Goal: Information Seeking & Learning: Learn about a topic

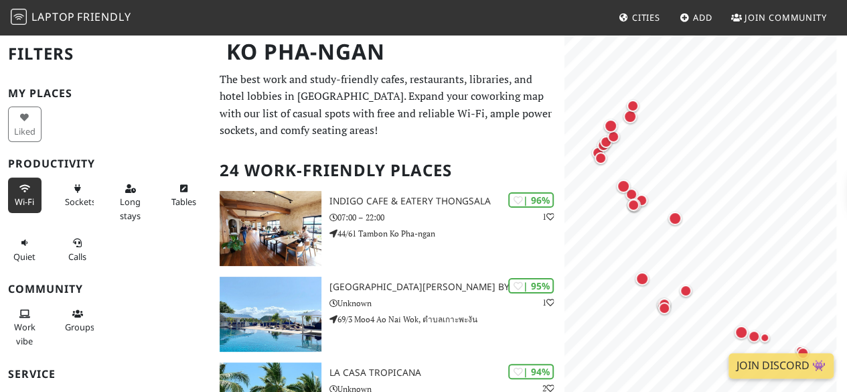
click at [21, 191] on icon at bounding box center [24, 189] width 11 height 9
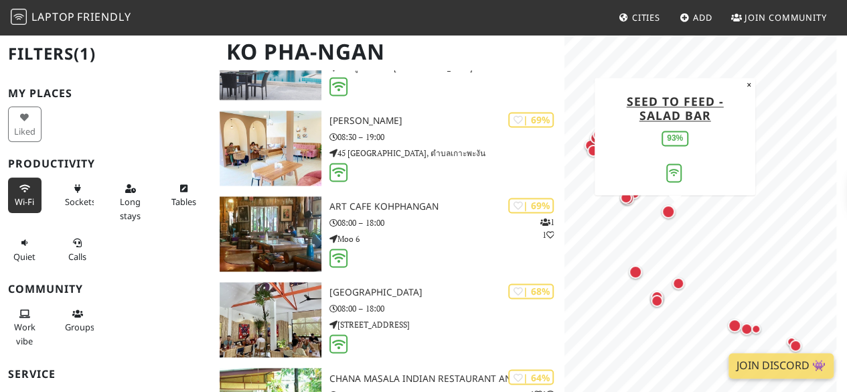
scroll to position [1004, 0]
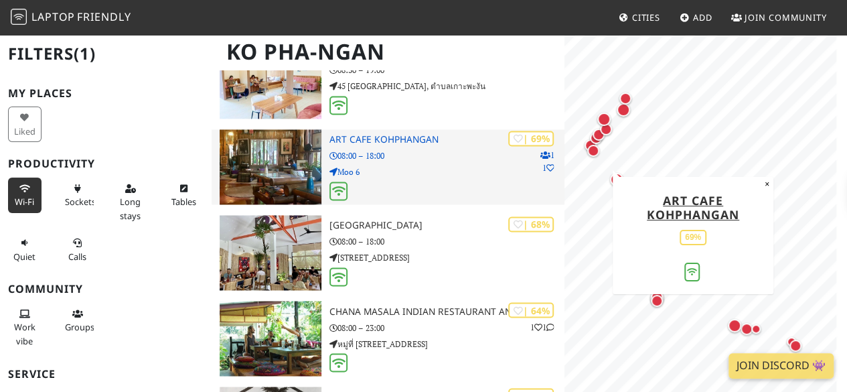
click at [410, 141] on h3 "Art Cafe Kohphangan" at bounding box center [446, 139] width 235 height 11
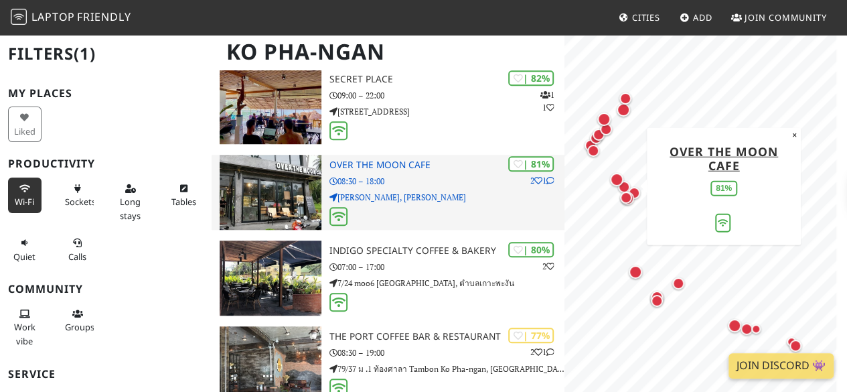
scroll to position [0, 0]
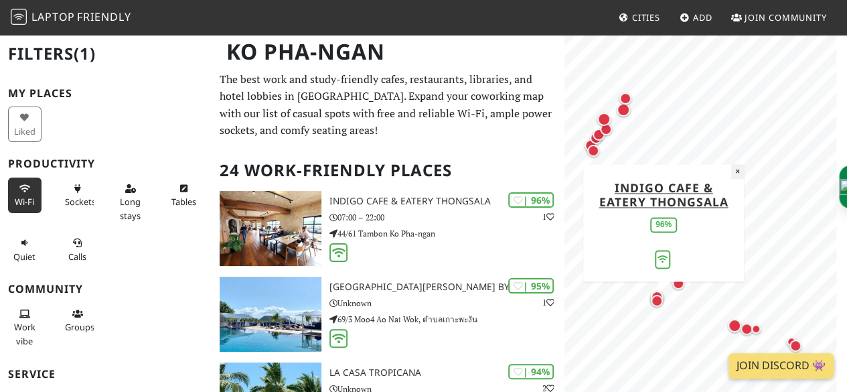
click at [735, 172] on button "×" at bounding box center [737, 171] width 13 height 15
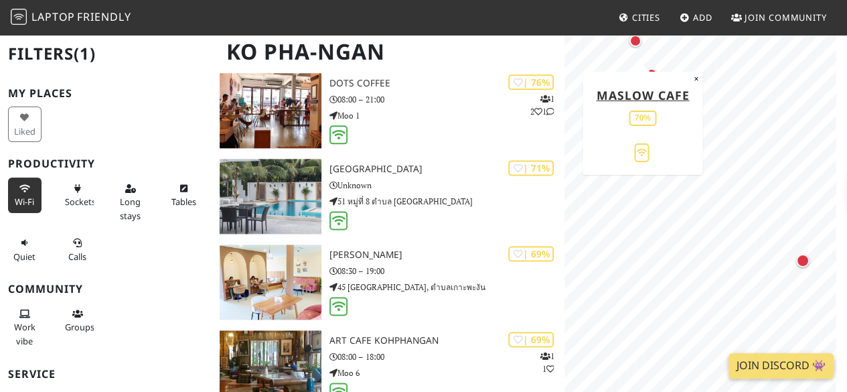
click at [636, 43] on div "Map marker" at bounding box center [635, 41] width 12 height 12
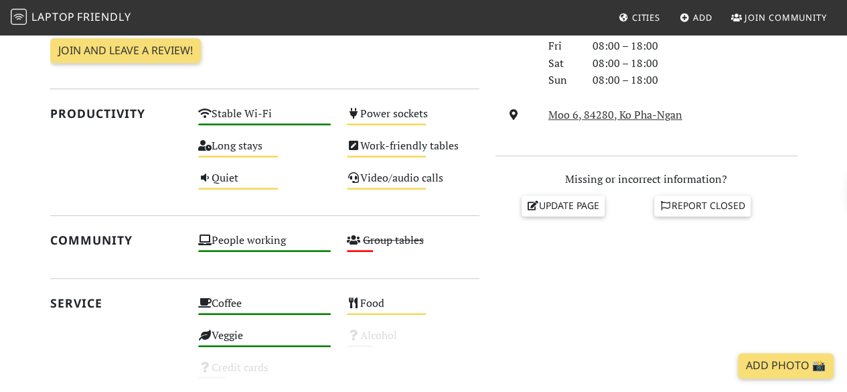
scroll to position [469, 0]
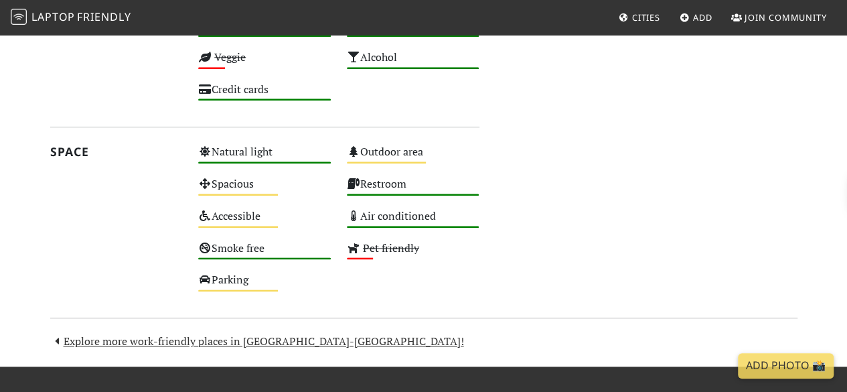
scroll to position [737, 0]
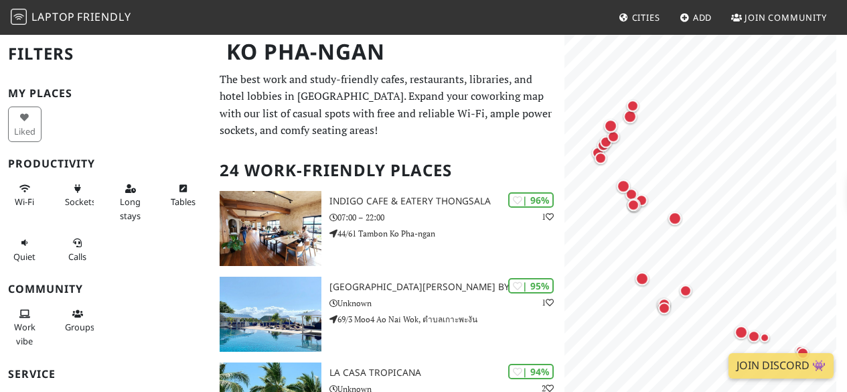
scroll to position [804, 0]
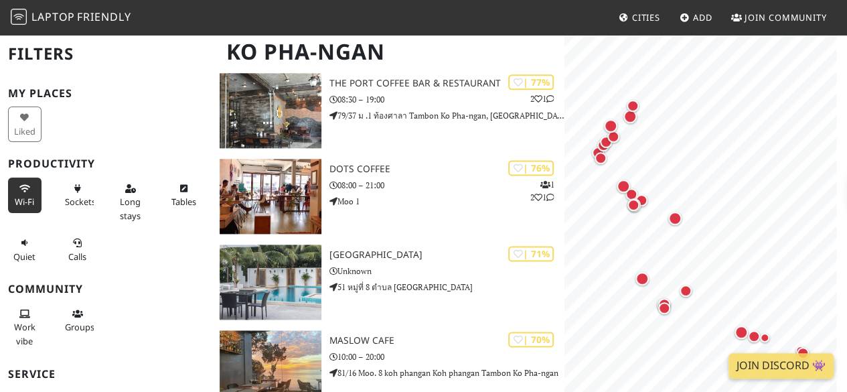
click at [17, 197] on span "Wi-Fi" at bounding box center [24, 202] width 19 height 12
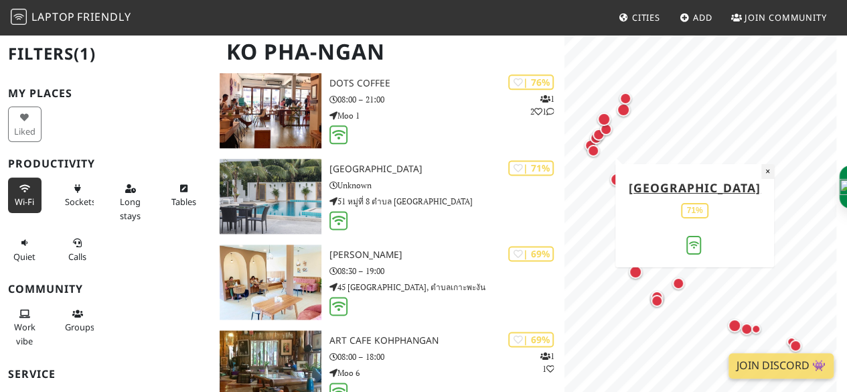
click at [761, 172] on button "×" at bounding box center [767, 171] width 13 height 15
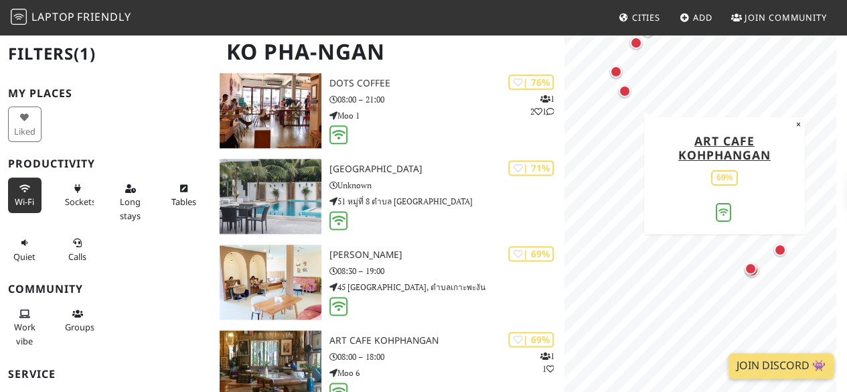
click at [633, 100] on div "Map marker" at bounding box center [632, 98] width 27 height 27
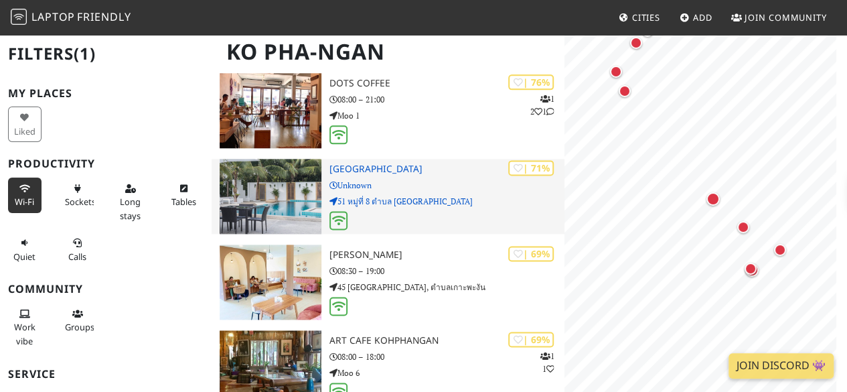
scroll to position [0, 0]
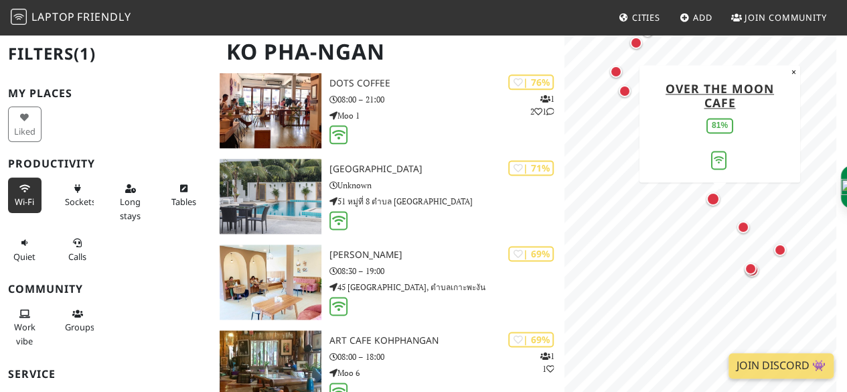
click at [717, 200] on div "Map marker" at bounding box center [712, 198] width 13 height 13
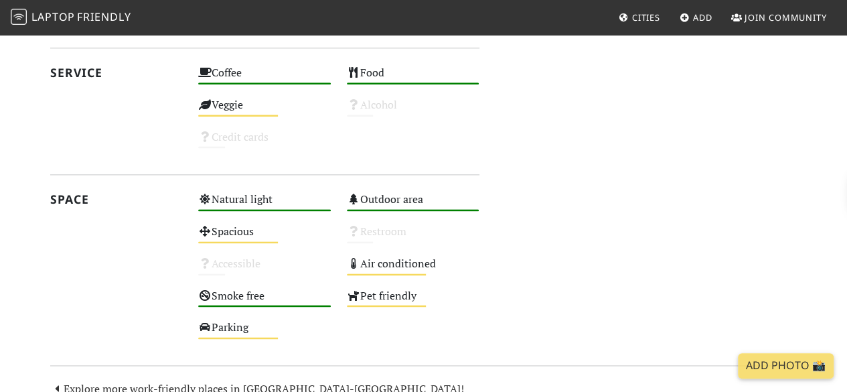
scroll to position [871, 0]
